Goal: Check status: Check status

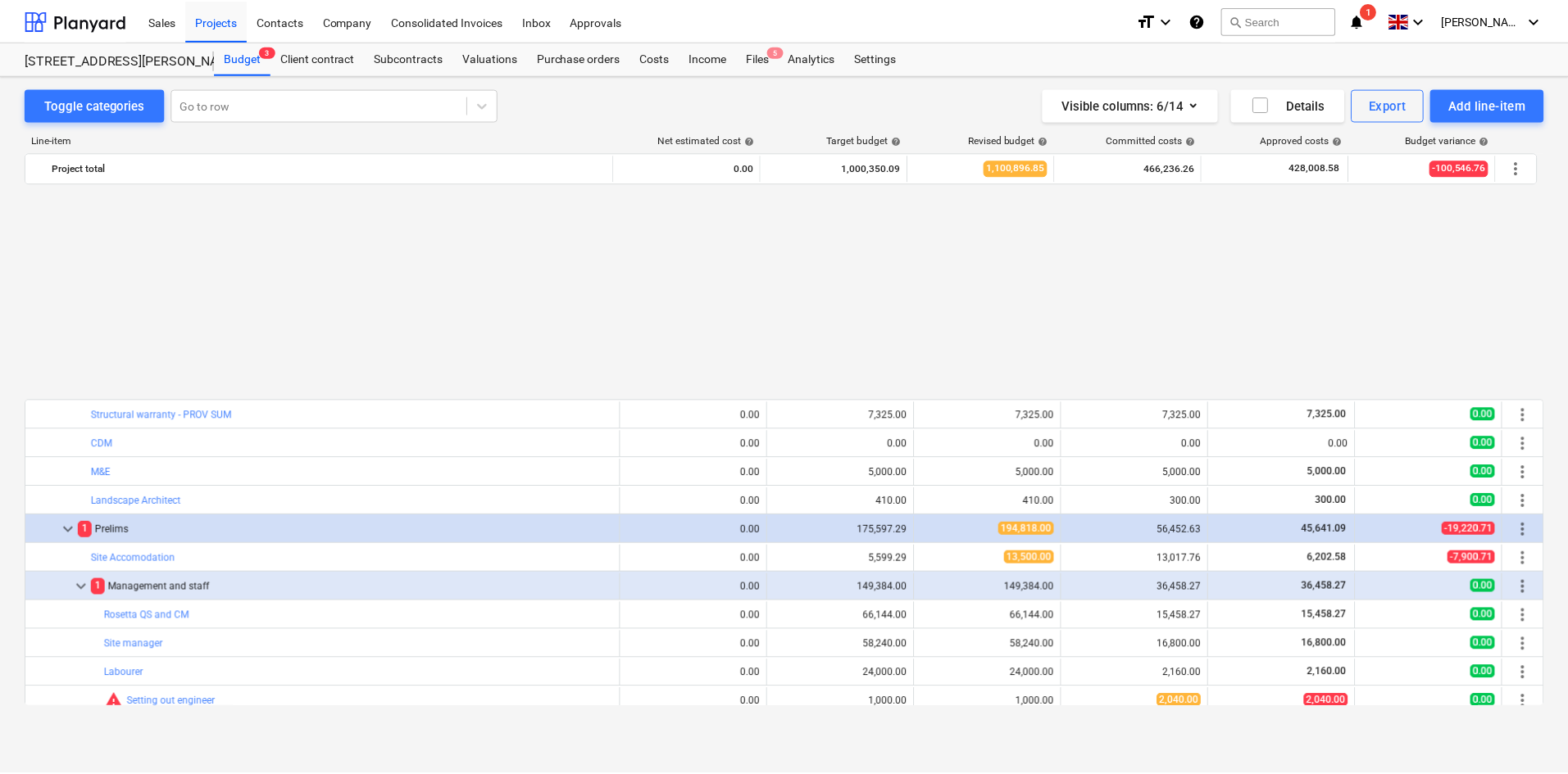
scroll to position [410, 0]
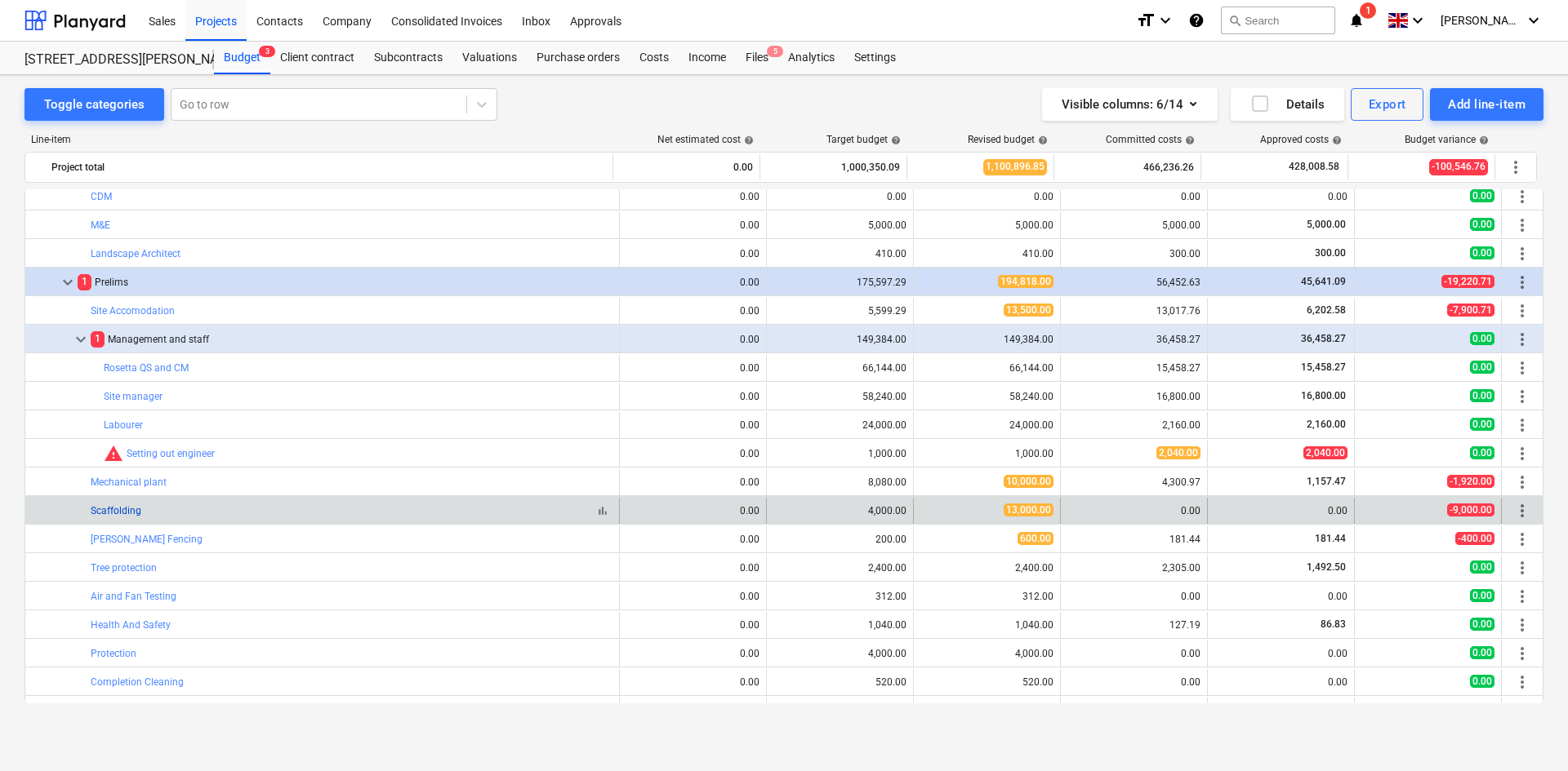
click at [130, 512] on link "Scaffolding" at bounding box center [115, 511] width 50 height 11
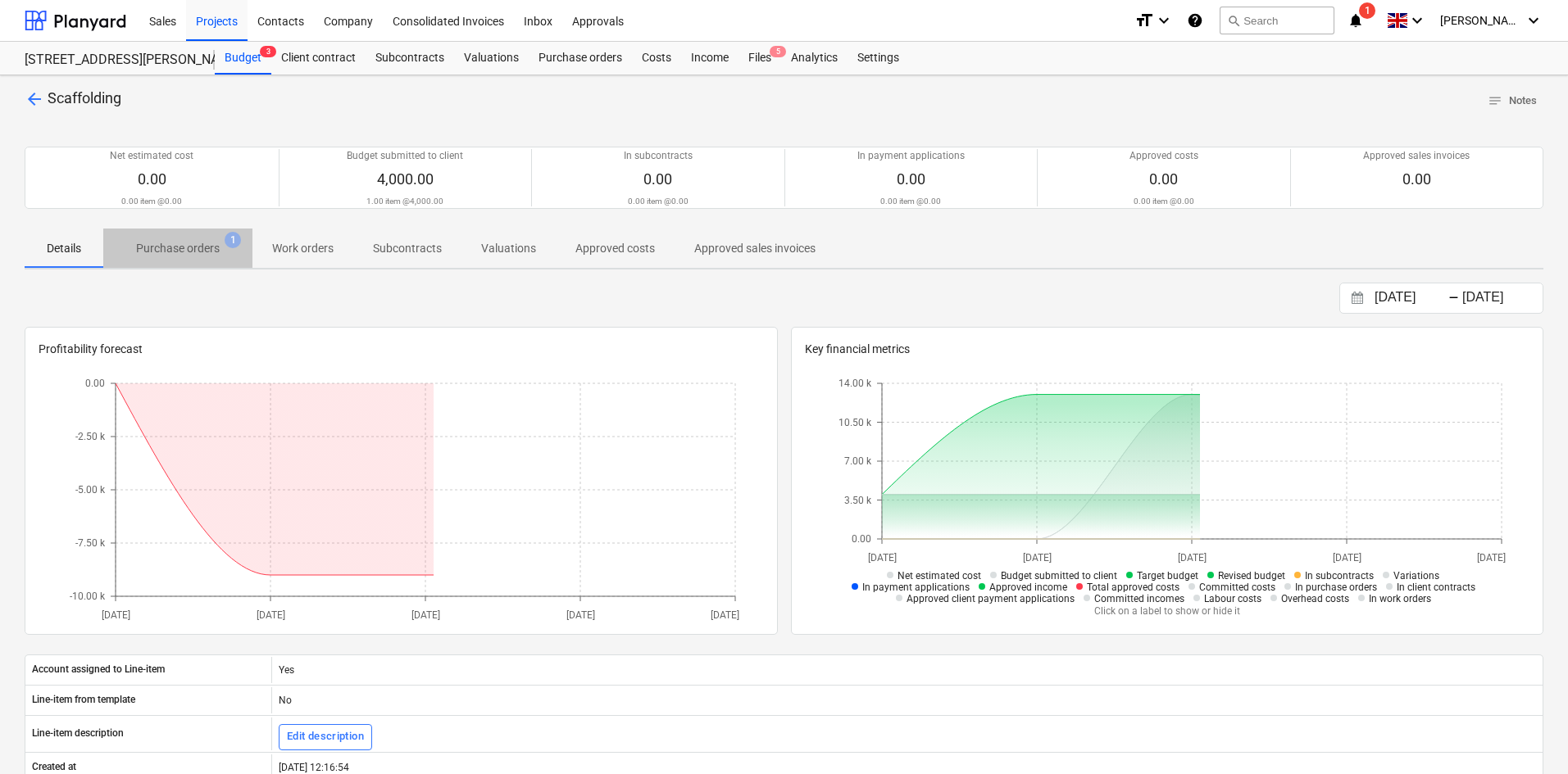
click at [177, 253] on p "Purchase orders" at bounding box center [178, 248] width 84 height 17
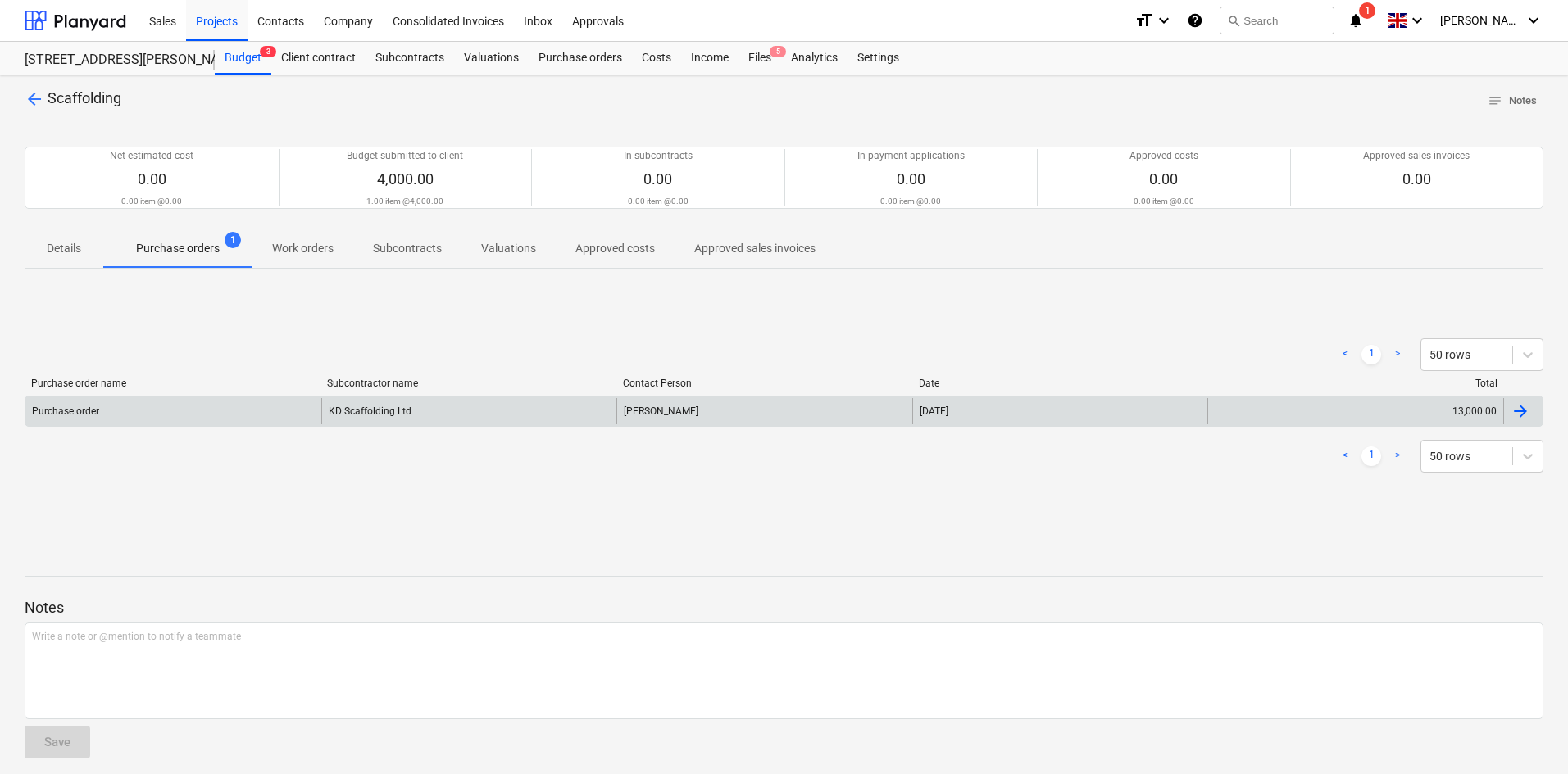
click at [351, 423] on div "KD Scaffolding Ltd" at bounding box center [469, 411] width 296 height 26
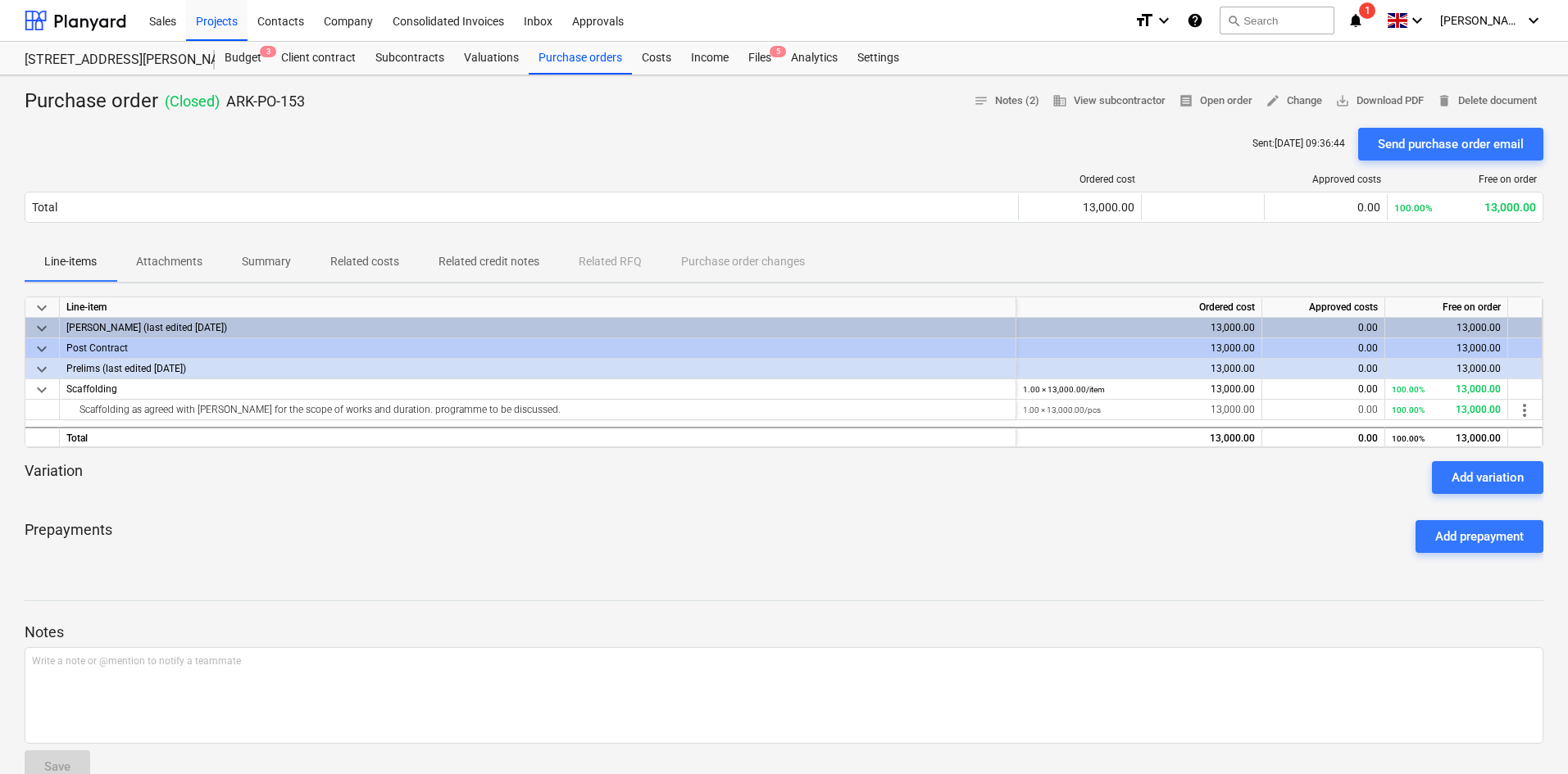
click at [177, 272] on span "Attachments" at bounding box center [169, 261] width 106 height 27
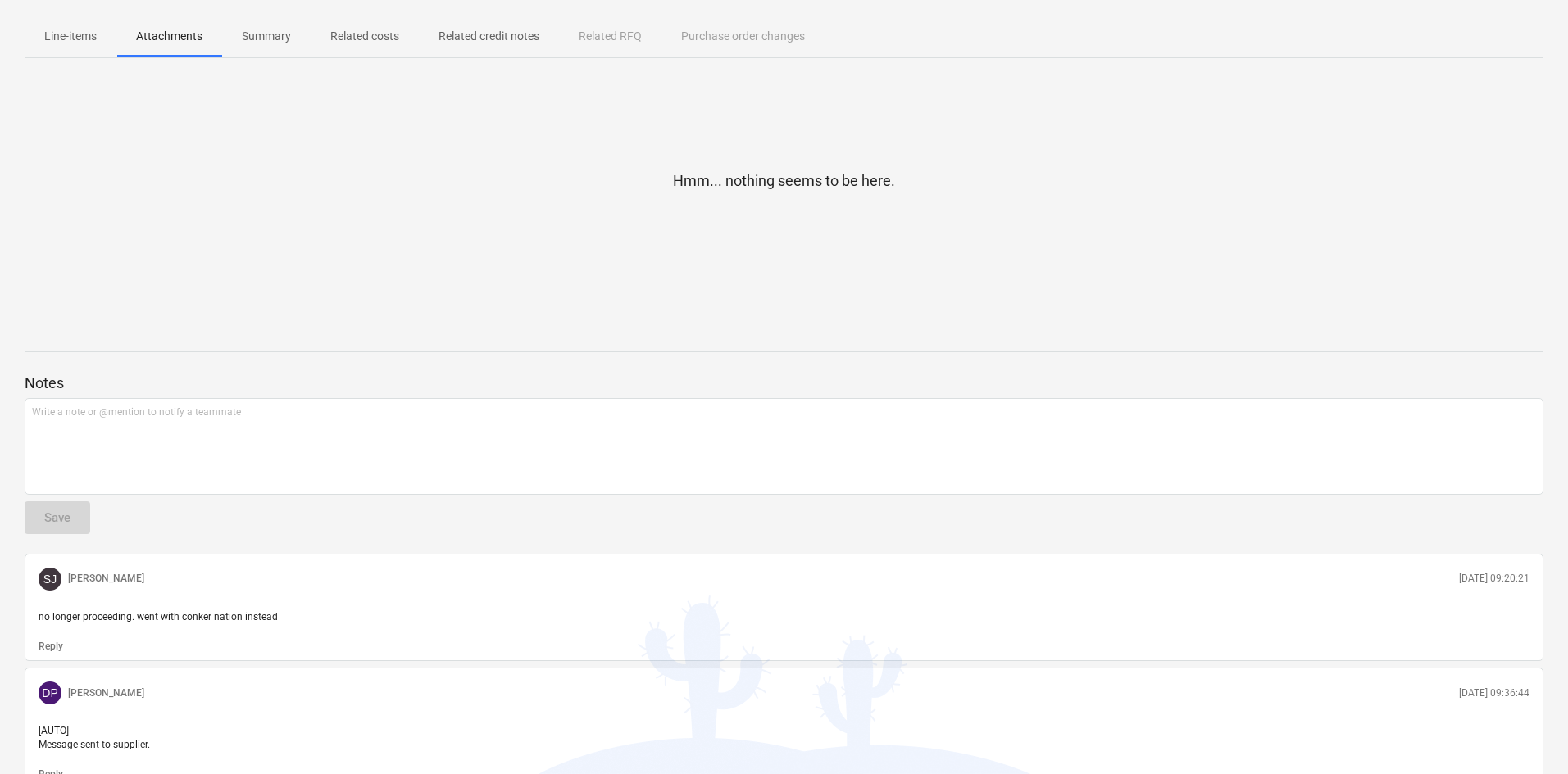
scroll to position [61, 0]
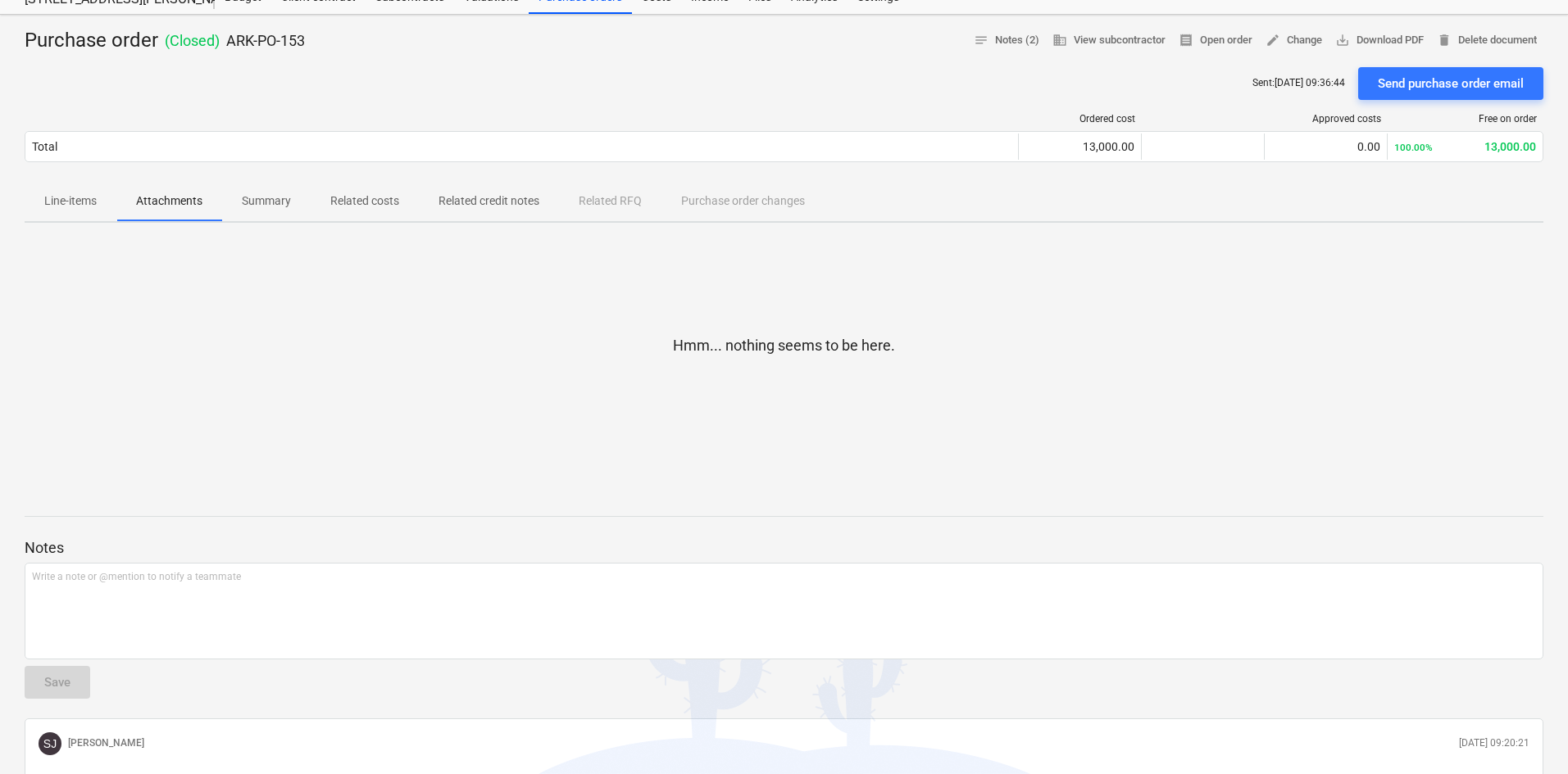
click at [69, 203] on p "Line-items" at bounding box center [70, 201] width 52 height 17
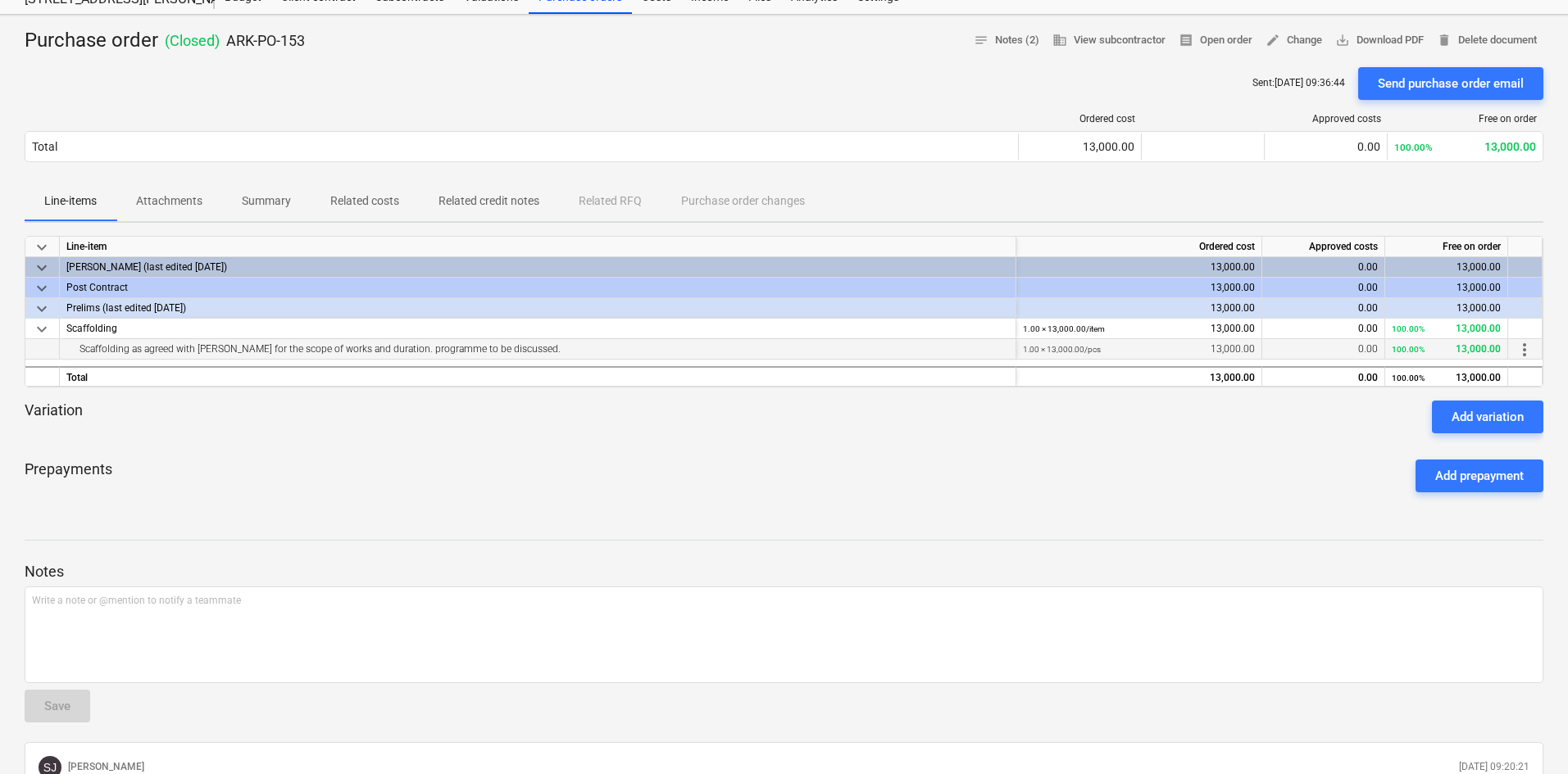
click at [172, 359] on div "Scaffolding as agreed with [PERSON_NAME] for the scope of works and duration. p…" at bounding box center [538, 349] width 956 height 21
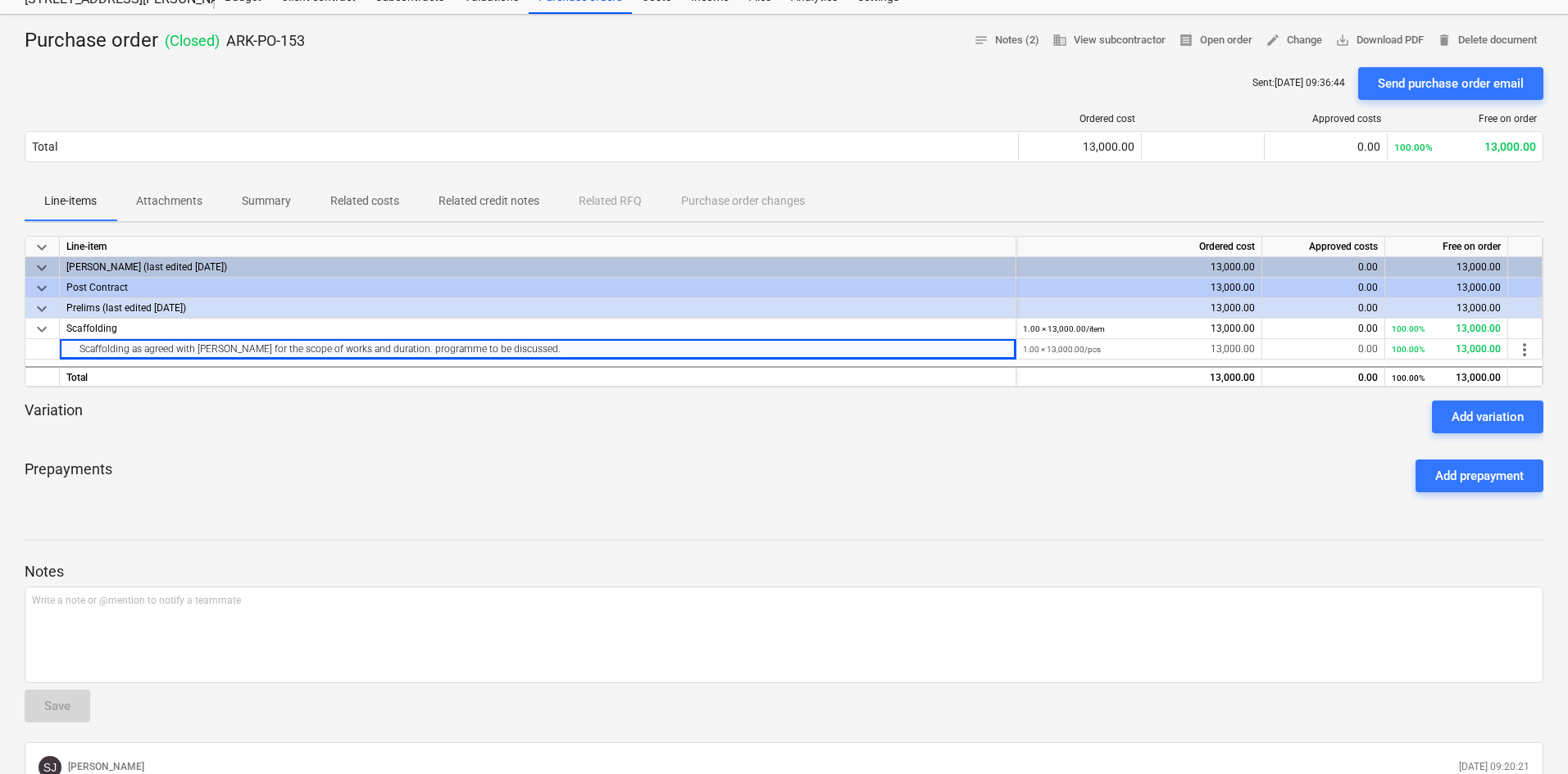
click at [497, 184] on button "Related credit notes" at bounding box center [488, 202] width 140 height 39
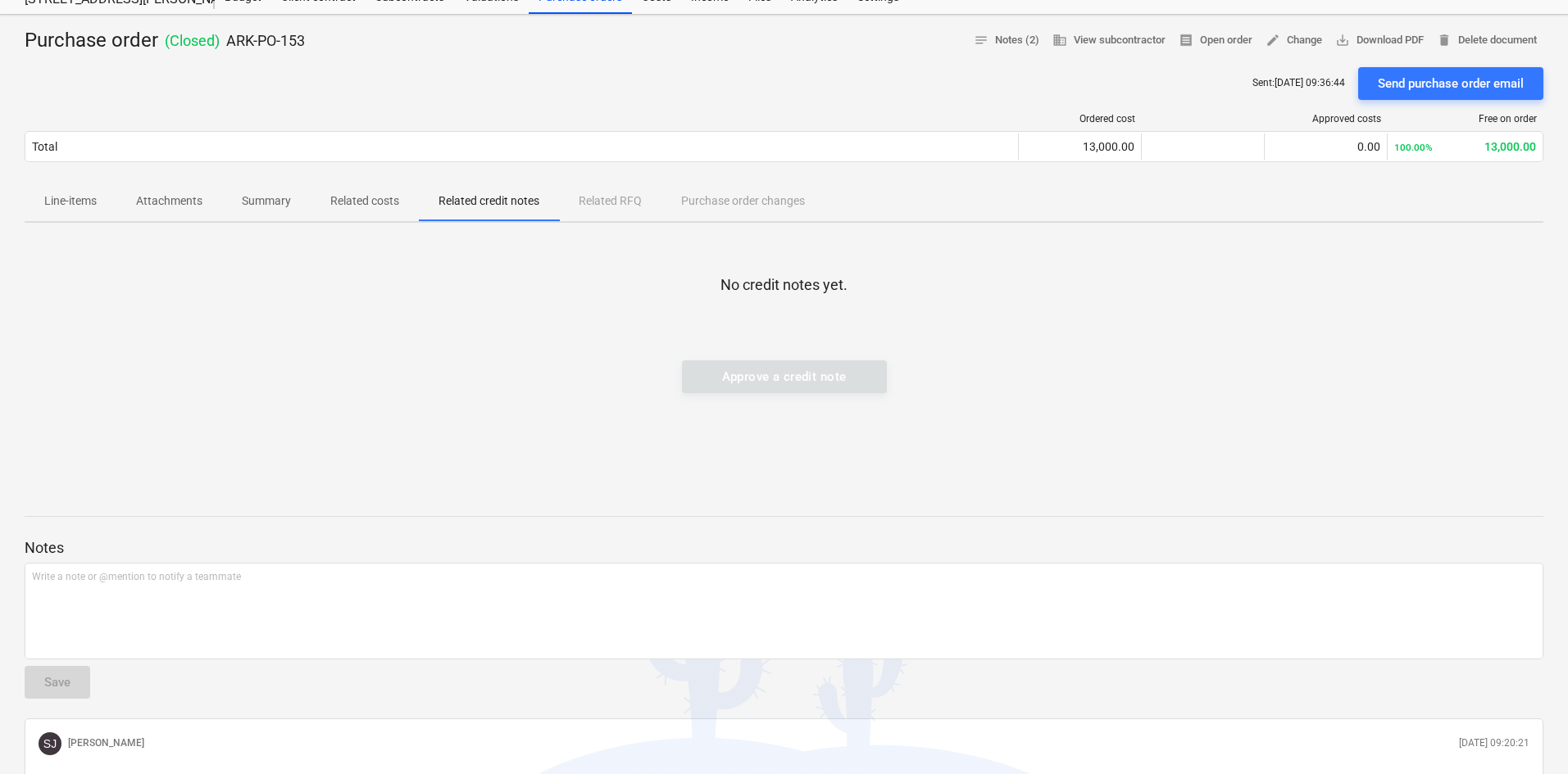
click at [613, 204] on div "Line-items Attachments Summary Related costs Related credit notes Related RFQ P…" at bounding box center [784, 202] width 1519 height 39
click at [6, 187] on div "Purchase order ( Closed ) ARK-PO-153 notes Notes (2) business View subcontracto…" at bounding box center [784, 517] width 1568 height 1006
click at [78, 191] on span "Line-items" at bounding box center [70, 201] width 92 height 27
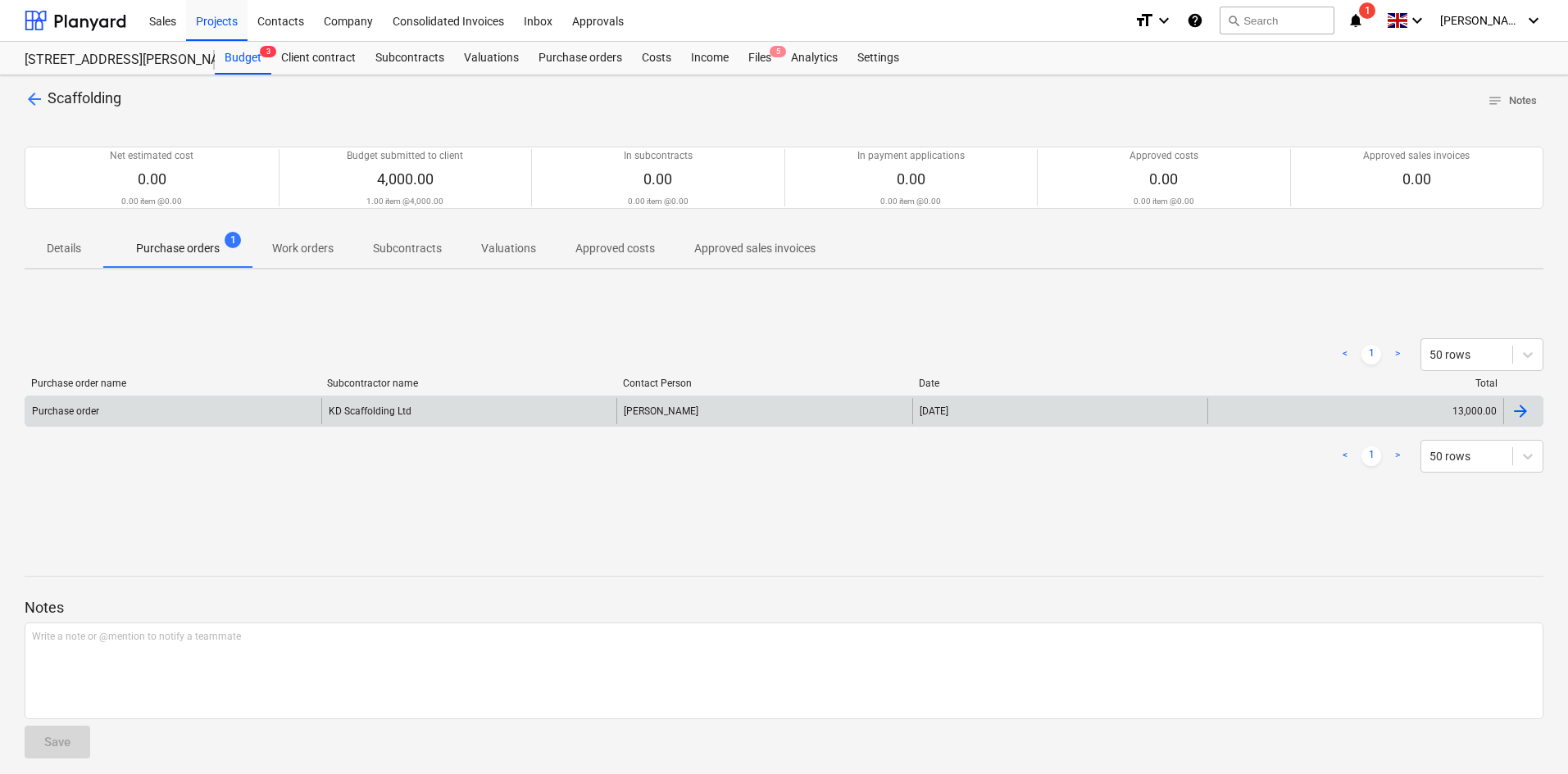
click at [672, 418] on div "[PERSON_NAME]" at bounding box center [764, 411] width 296 height 26
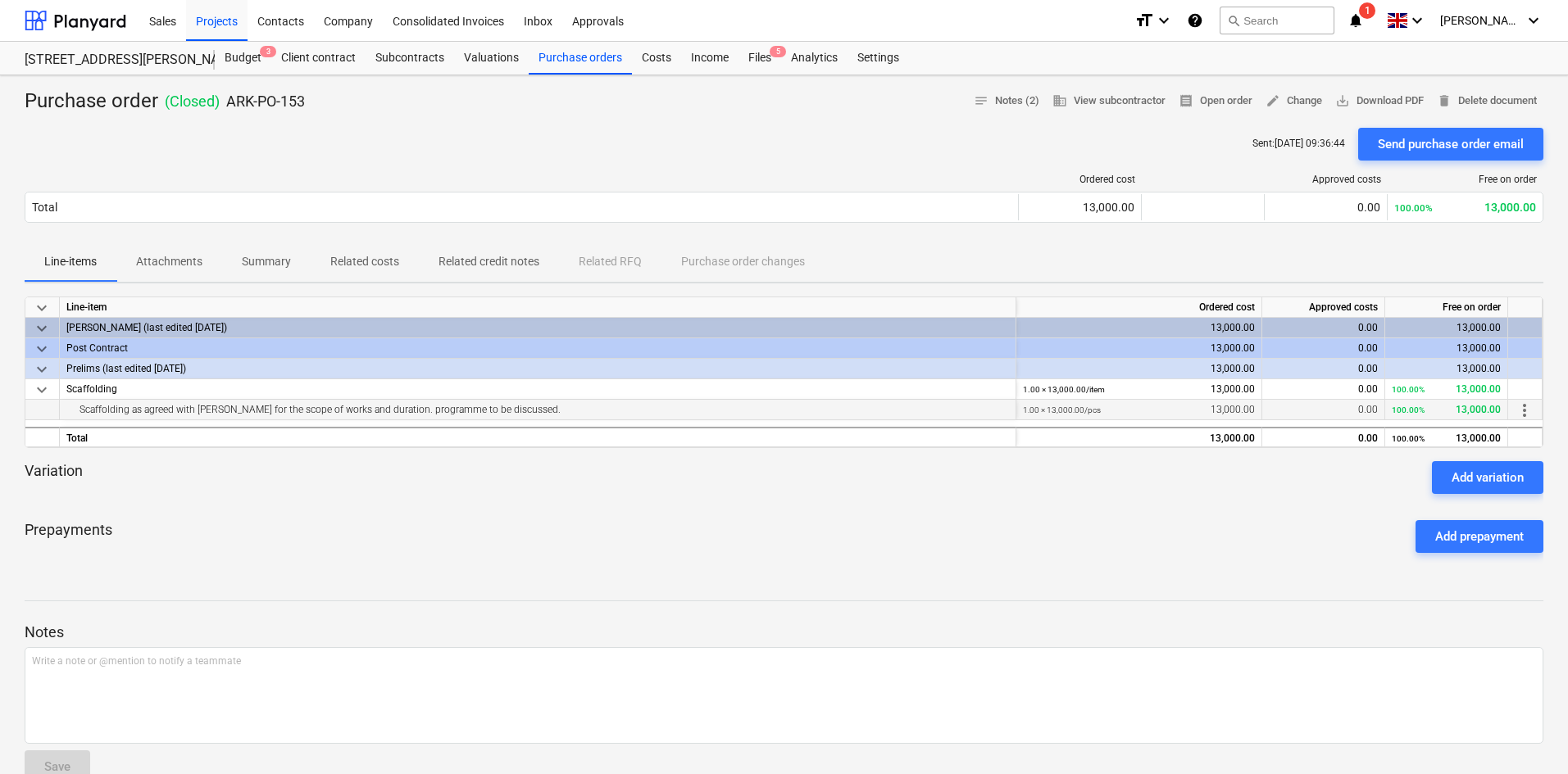
click at [438, 403] on div "Scaffolding as agreed with [PERSON_NAME] for the scope of works and duration. p…" at bounding box center [537, 409] width 942 height 20
